Goal: Task Accomplishment & Management: Use online tool/utility

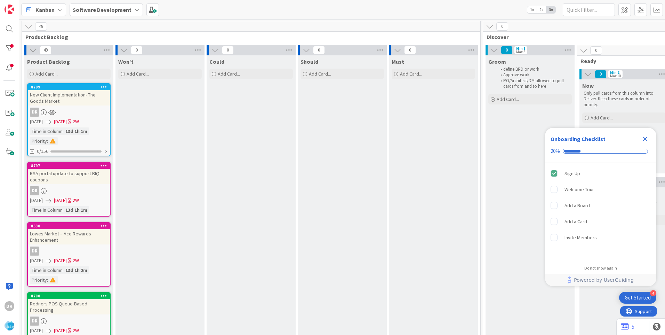
click at [645, 138] on icon "Close Checklist" at bounding box center [645, 139] width 5 height 5
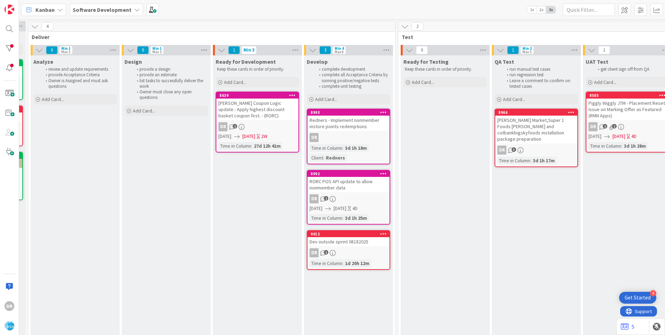
scroll to position [0, 745]
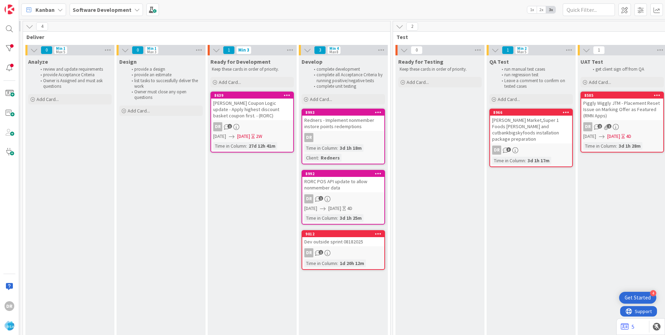
click at [353, 126] on div "Redners - Implement nonmember instore points redemptions" at bounding box center [343, 123] width 82 height 15
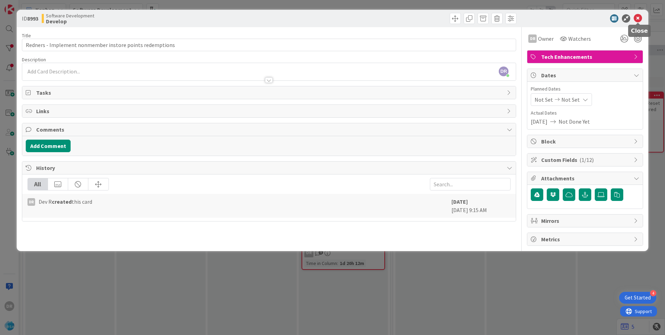
click at [638, 17] on icon at bounding box center [638, 18] width 8 height 8
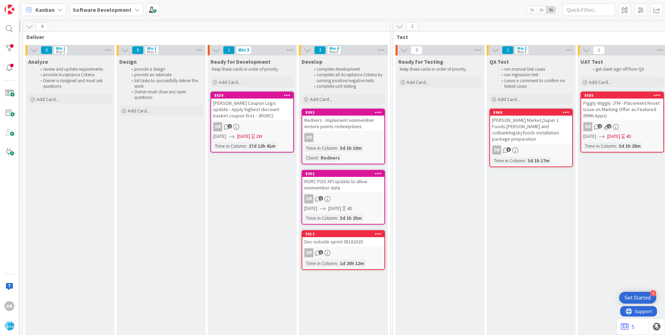
click at [361, 237] on div "9012" at bounding box center [343, 234] width 82 height 6
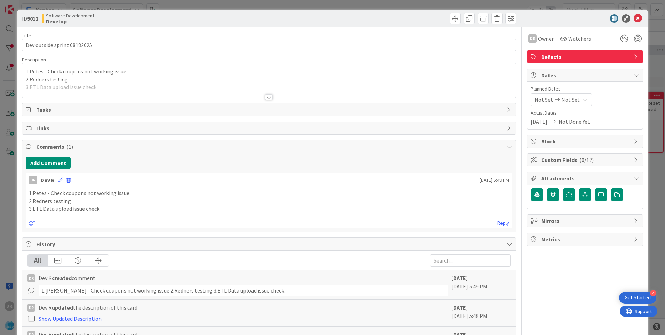
click at [132, 93] on div at bounding box center [269, 89] width 494 height 18
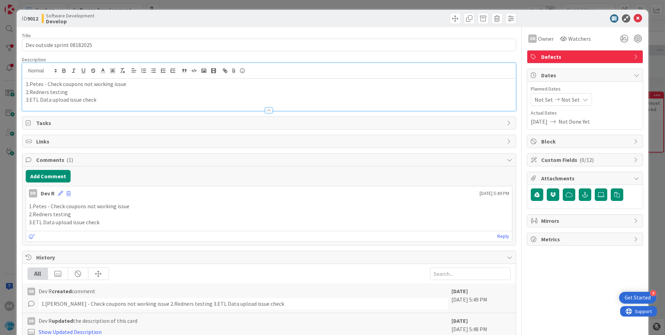
click at [117, 102] on p "3.ETL Data upload issue check" at bounding box center [269, 100] width 487 height 8
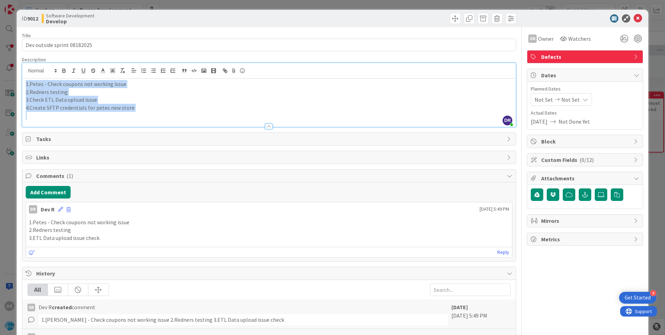
copy div "1.[PERSON_NAME] - Check coupons not working issue 2.Redners testing 3.Check ETL…"
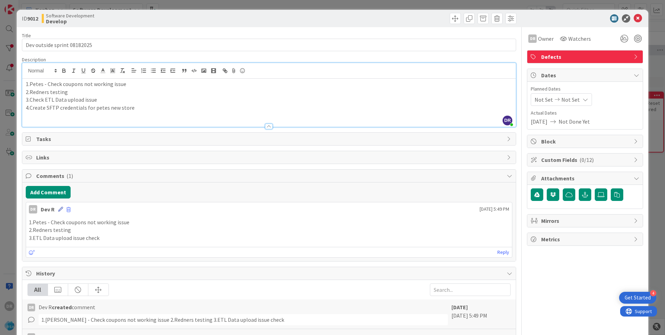
click at [59, 208] on icon at bounding box center [60, 209] width 5 height 5
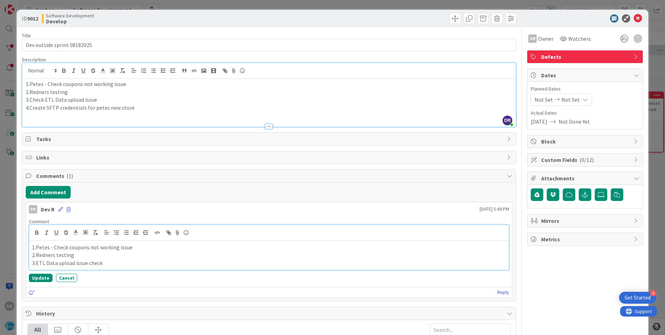
click at [83, 255] on p "2.Redners testing" at bounding box center [269, 255] width 474 height 8
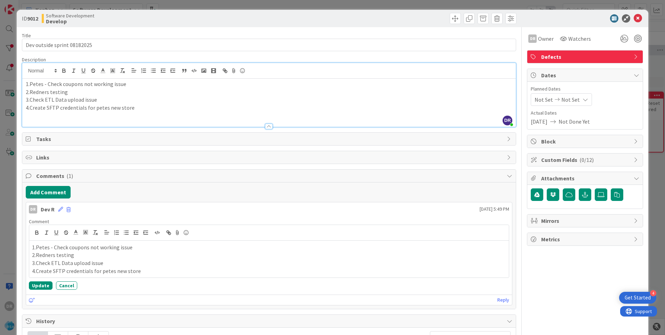
click at [135, 108] on p "4.Create SFTP credentials for petes new store" at bounding box center [269, 108] width 487 height 8
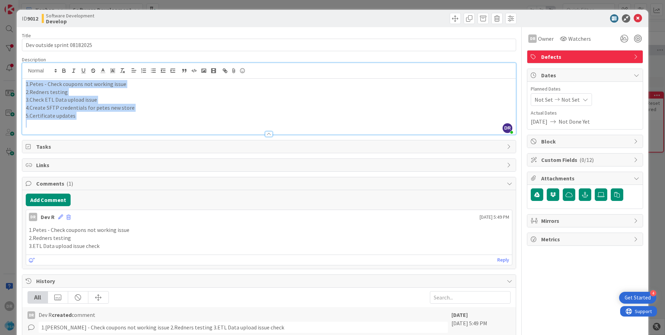
copy div "1.[PERSON_NAME] - Check coupons not working issue 2.Redners testing 3.Check ETL…"
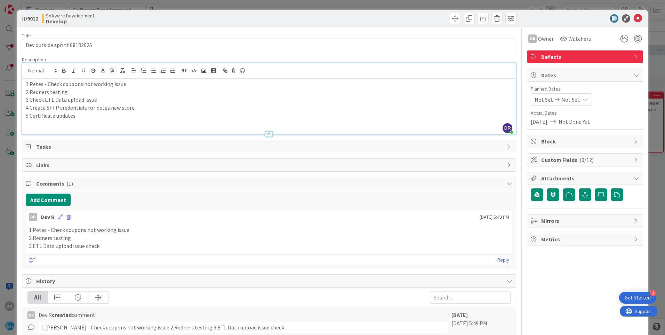
click at [58, 217] on icon at bounding box center [60, 216] width 5 height 5
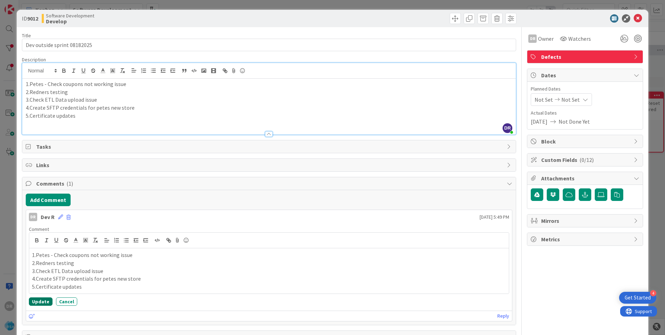
click at [42, 303] on button "Update" at bounding box center [41, 301] width 24 height 8
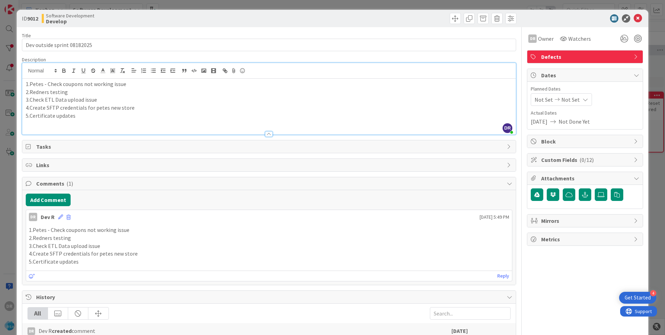
scroll to position [0, 745]
click at [80, 116] on p "5.Certificate updates" at bounding box center [269, 116] width 487 height 8
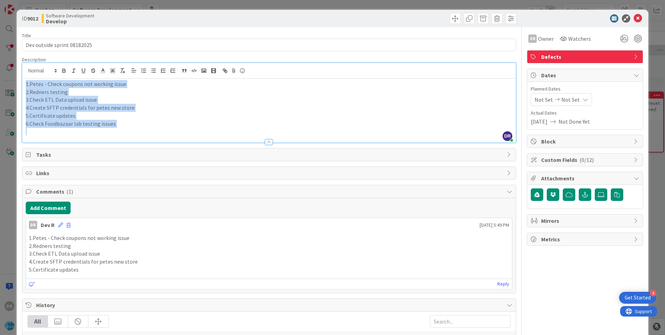
copy div "1.[PERSON_NAME] - Check coupons not working issue 2.Redners testing 3.Check ETL…"
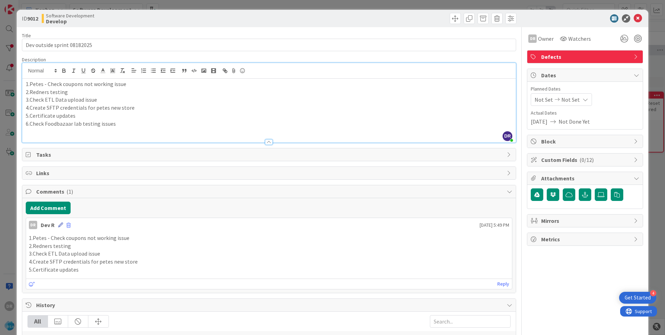
click at [58, 225] on icon at bounding box center [60, 224] width 5 height 5
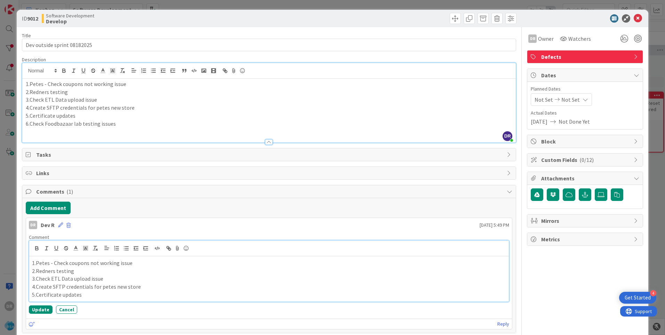
click at [99, 284] on p "4.Create SFTP credentials for petes new store" at bounding box center [269, 287] width 474 height 8
click at [44, 316] on button "Update" at bounding box center [41, 317] width 24 height 8
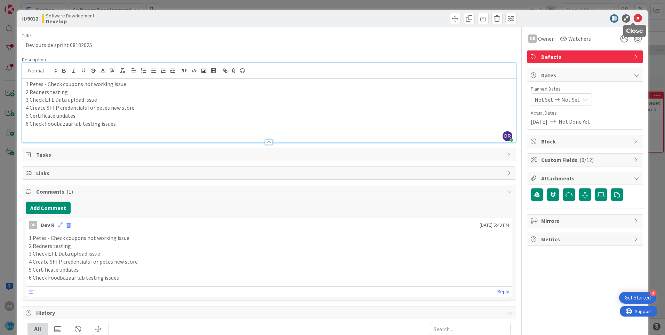
click at [634, 17] on icon at bounding box center [638, 18] width 8 height 8
